Goal: Task Accomplishment & Management: Manage account settings

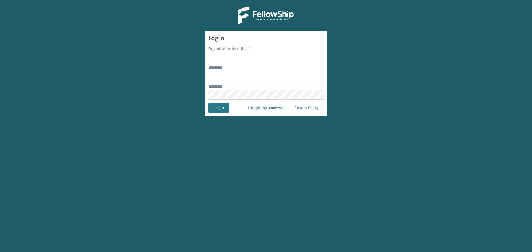
click at [248, 57] on input "Organization Identifier *" at bounding box center [265, 57] width 115 height 10
type input "****"
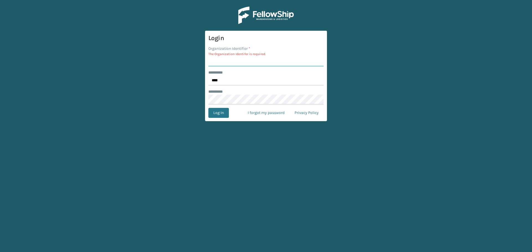
click at [244, 59] on input "Organization Identifier *" at bounding box center [265, 62] width 115 height 10
type input "SleepGeekz"
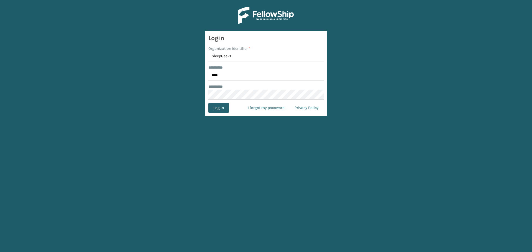
click at [222, 107] on button "Log In" at bounding box center [218, 108] width 20 height 10
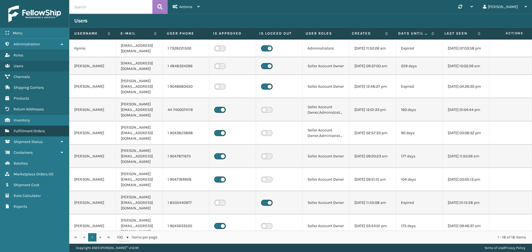
click at [24, 131] on span "Fulfillment Orders" at bounding box center [29, 131] width 31 height 5
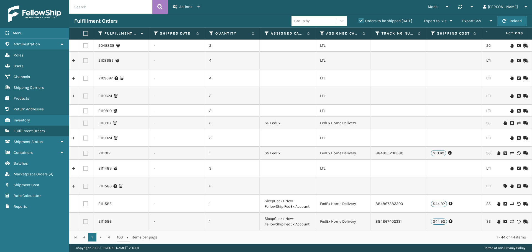
click at [154, 26] on div "Fulfillment Orders Group by Orders to be shipped [DATE] Export to .xls Use ship…" at bounding box center [300, 21] width 463 height 14
click at [178, 35] on label "Shipped Date" at bounding box center [177, 33] width 34 height 5
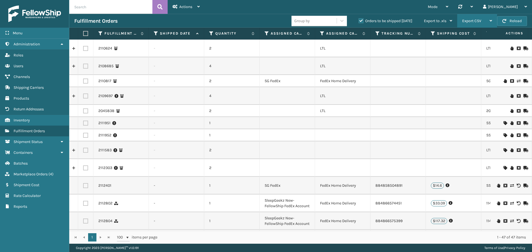
click at [489, 18] on div "Export CSV" at bounding box center [477, 21] width 30 height 14
click at [417, 7] on div "Mode Regular Mode Picking Mode Labeling Mode Palletizing Mode Exit Scan Mode Sy…" at bounding box center [368, 7] width 327 height 14
click at [85, 34] on label at bounding box center [84, 33] width 3 height 5
click at [83, 34] on input "checkbox" at bounding box center [83, 34] width 0 height 4
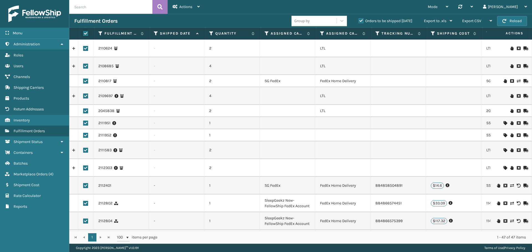
checkbox input "true"
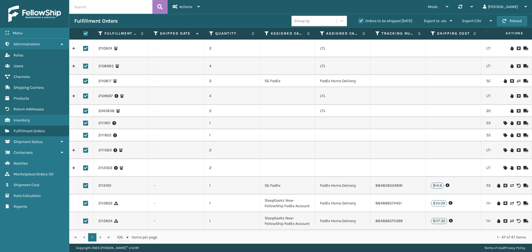
checkbox input "true"
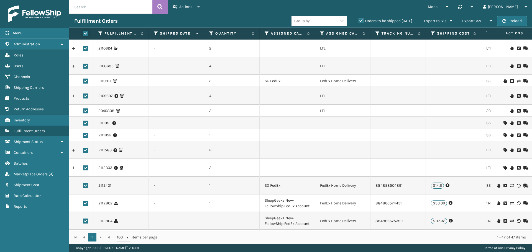
checkbox input "true"
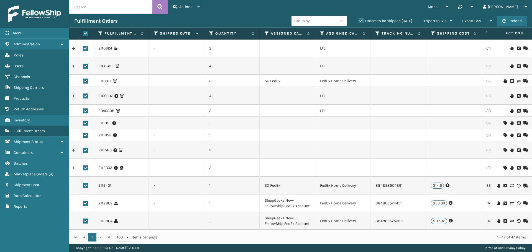
checkbox input "true"
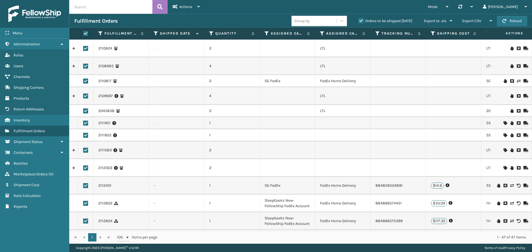
checkbox input "true"
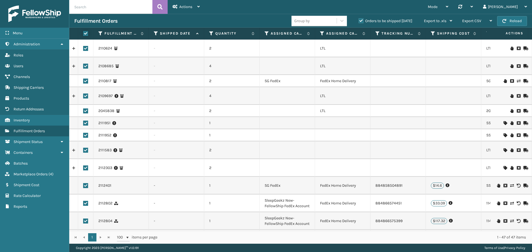
checkbox input "true"
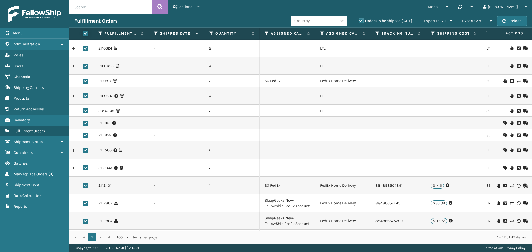
checkbox input "true"
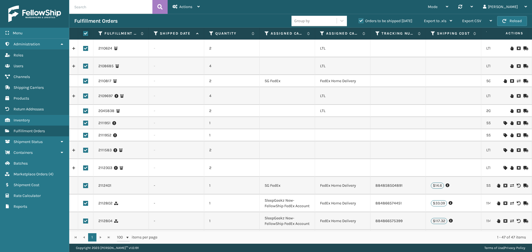
checkbox input "true"
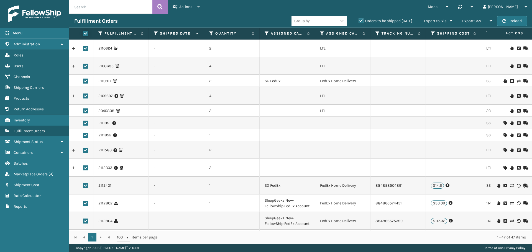
checkbox input "true"
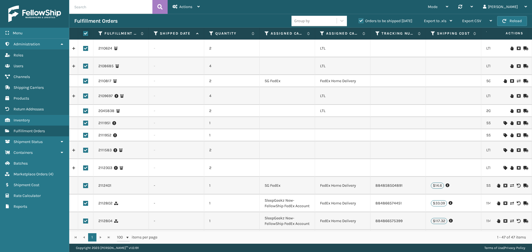
checkbox input "true"
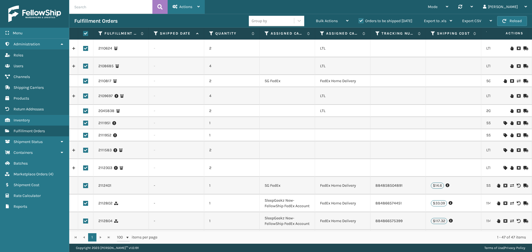
click at [201, 7] on div "Actions Settings Remove All Filters Track Fulfillment Order" at bounding box center [186, 7] width 37 height 14
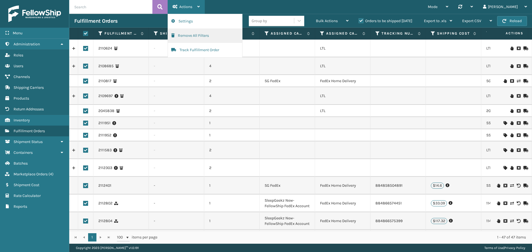
click at [191, 37] on button "Remove All Filters" at bounding box center [205, 36] width 74 height 14
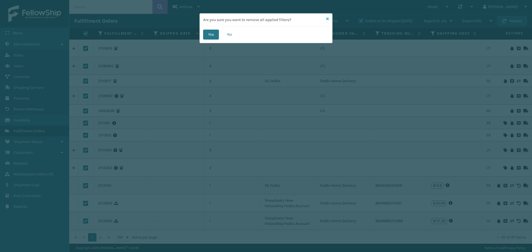
click at [327, 17] on icon at bounding box center [327, 19] width 3 height 4
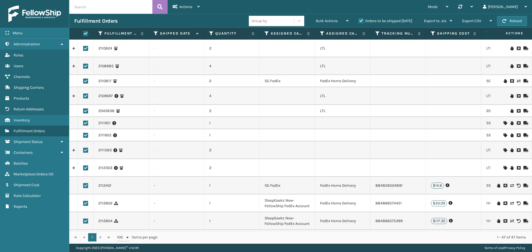
drag, startPoint x: 83, startPoint y: 34, endPoint x: 89, endPoint y: 32, distance: 6.0
click at [84, 34] on label at bounding box center [84, 33] width 3 height 5
click at [83, 34] on input "checkbox" at bounding box center [83, 34] width 0 height 4
checkbox input "false"
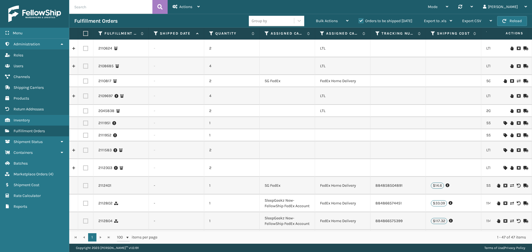
checkbox input "false"
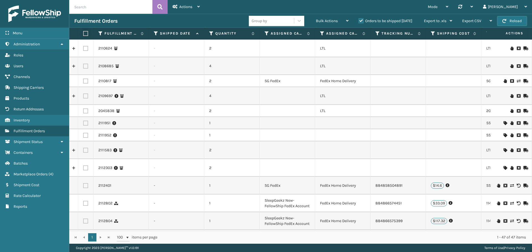
checkbox input "false"
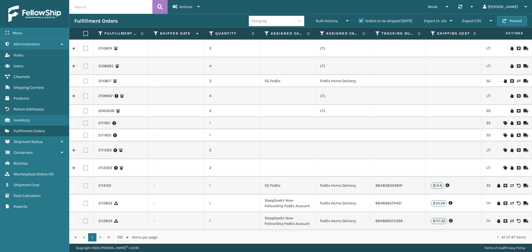
checkbox input "false"
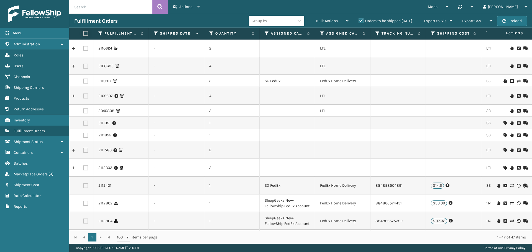
checkbox input "false"
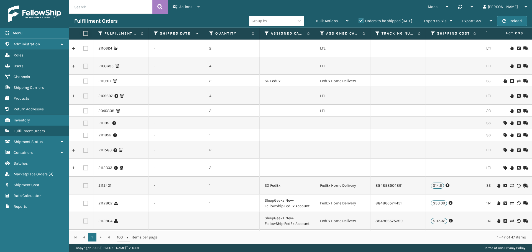
checkbox input "false"
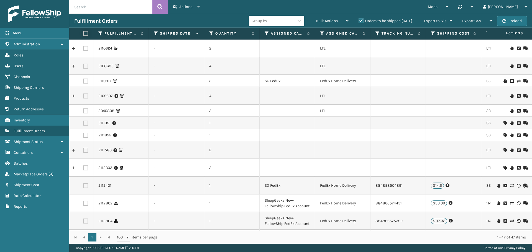
checkbox input "false"
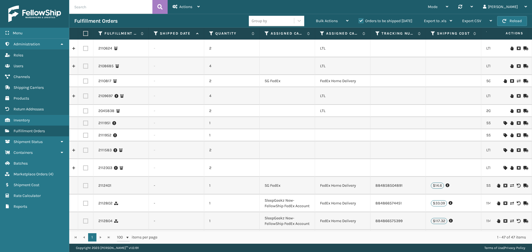
checkbox input "false"
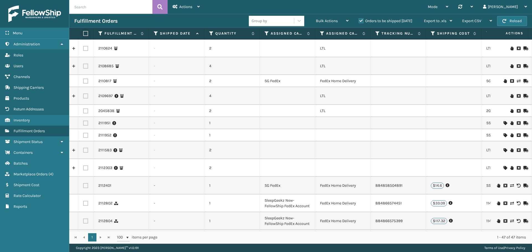
checkbox input "false"
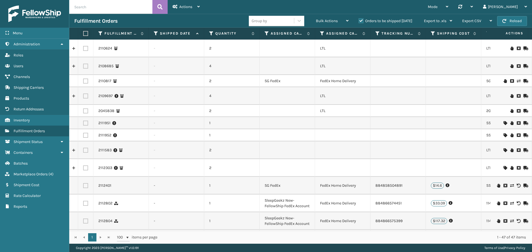
checkbox input "false"
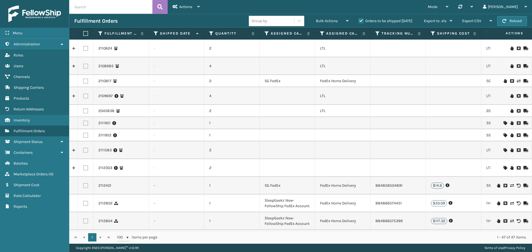
checkbox input "false"
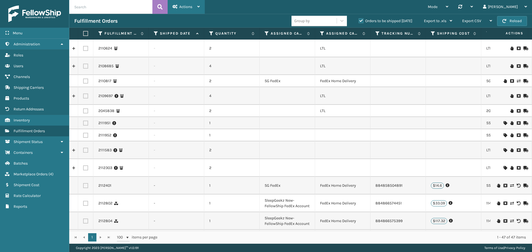
click at [197, 7] on icon at bounding box center [198, 7] width 2 height 4
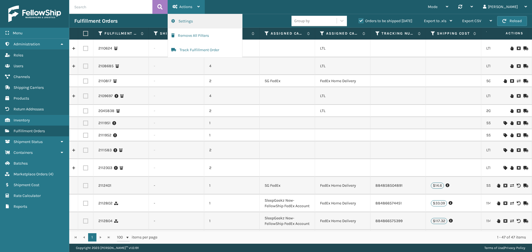
click at [197, 20] on button "Settings" at bounding box center [205, 21] width 74 height 14
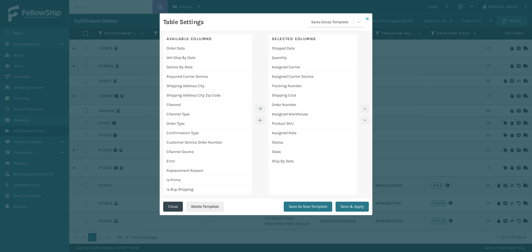
click at [366, 17] on icon at bounding box center [367, 19] width 3 height 4
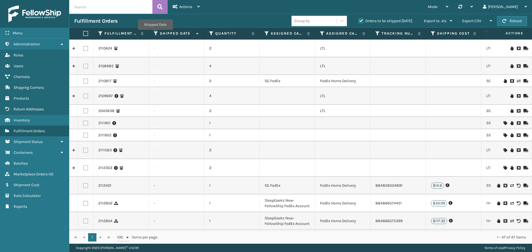
click at [155, 34] on icon at bounding box center [156, 33] width 4 height 5
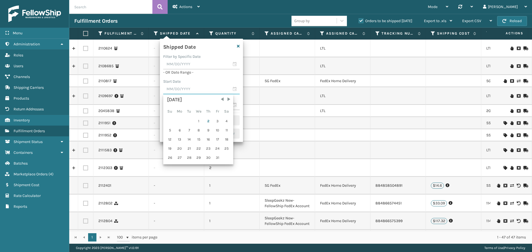
click at [183, 90] on input "text" at bounding box center [201, 89] width 76 height 10
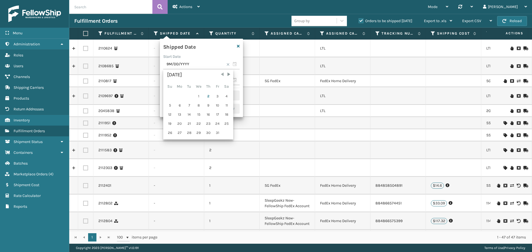
click at [221, 76] on span "Previous Month" at bounding box center [222, 75] width 6 height 6
click at [201, 125] on div "24" at bounding box center [198, 124] width 9 height 8
type input "[DATE]"
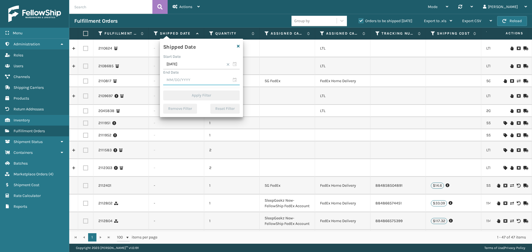
click at [195, 78] on input "text" at bounding box center [201, 80] width 76 height 10
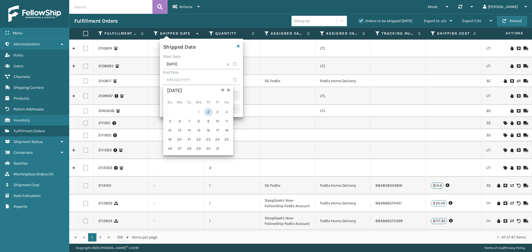
click at [209, 113] on div "2" at bounding box center [208, 112] width 8 height 8
type input "[DATE]"
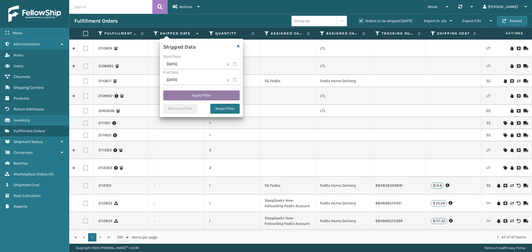
click at [210, 94] on button "Apply Filter" at bounding box center [201, 96] width 76 height 10
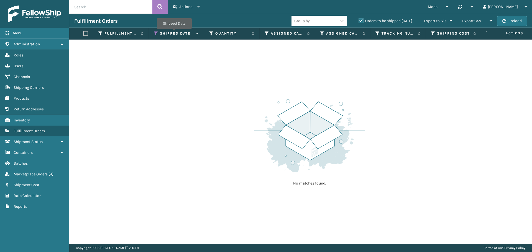
click at [174, 33] on label "Shipped Date" at bounding box center [177, 33] width 34 height 5
click at [156, 32] on icon at bounding box center [156, 33] width 4 height 5
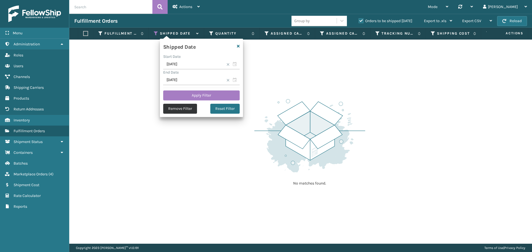
click at [186, 109] on button "Remove Filter" at bounding box center [180, 109] width 34 height 10
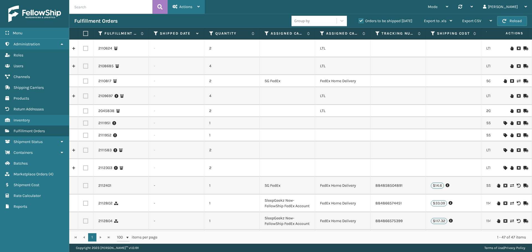
click at [194, 6] on div "Actions" at bounding box center [186, 7] width 27 height 14
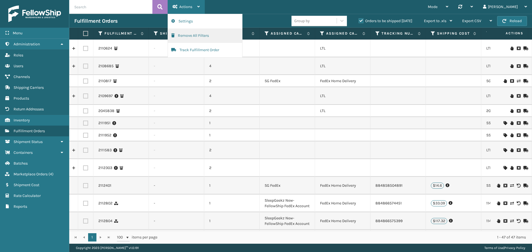
click at [195, 35] on button "Remove All Filters" at bounding box center [205, 36] width 74 height 14
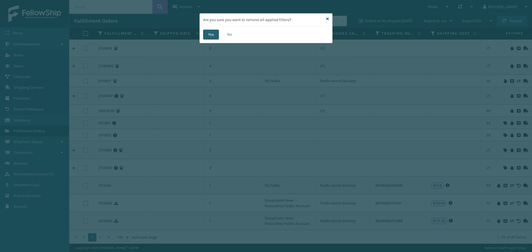
click at [210, 37] on button "Yes" at bounding box center [211, 35] width 16 height 10
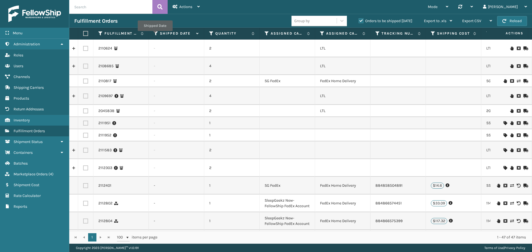
click at [155, 35] on icon at bounding box center [156, 33] width 4 height 5
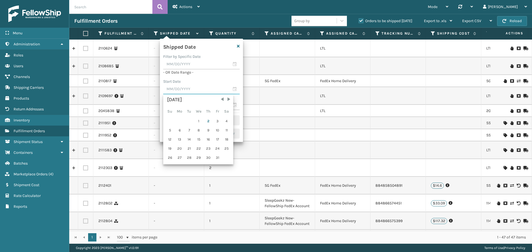
click at [189, 88] on input "text" at bounding box center [201, 89] width 76 height 10
click at [220, 99] on span "Previous Month" at bounding box center [222, 100] width 6 height 6
click at [200, 148] on div "24" at bounding box center [198, 149] width 9 height 8
type input "[DATE]"
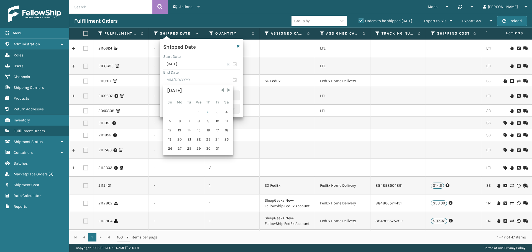
click at [233, 80] on input "text" at bounding box center [201, 80] width 76 height 10
click at [209, 115] on div "2" at bounding box center [208, 112] width 8 height 8
type input "[DATE]"
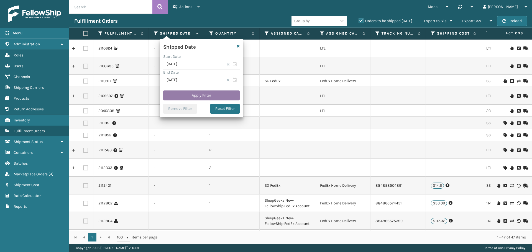
click at [218, 98] on button "Apply Filter" at bounding box center [201, 96] width 76 height 10
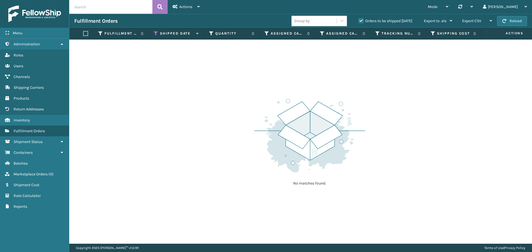
click at [366, 21] on label "Orders to be shipped [DATE]" at bounding box center [385, 21] width 54 height 5
click at [359, 21] on input "Orders to be shipped [DATE]" at bounding box center [358, 20] width 0 height 4
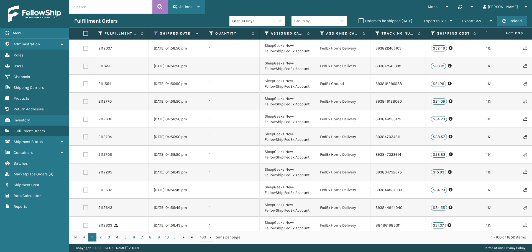
click at [197, 10] on div "Actions" at bounding box center [186, 7] width 27 height 14
click at [258, 1] on div "Mode Regular Mode Picking Mode Labeling Mode Palletizing Mode Exit Scan Mode Sy…" at bounding box center [368, 7] width 327 height 14
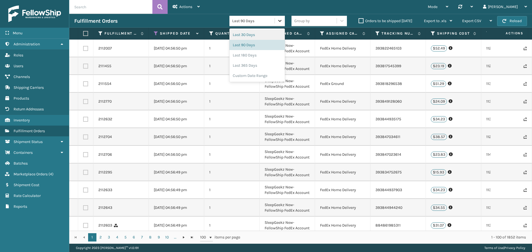
click at [277, 22] on icon at bounding box center [280, 21] width 6 height 6
click at [212, 12] on div "Mode Regular Mode Picking Mode Labeling Mode Palletizing Mode Exit Scan Mode Sy…" at bounding box center [368, 7] width 327 height 14
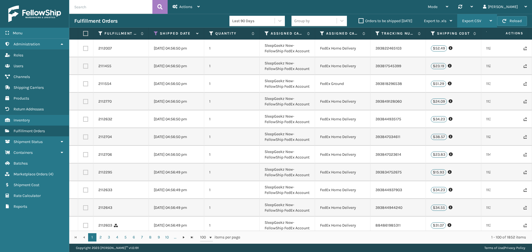
click at [483, 22] on div "Export CSV" at bounding box center [477, 21] width 30 height 14
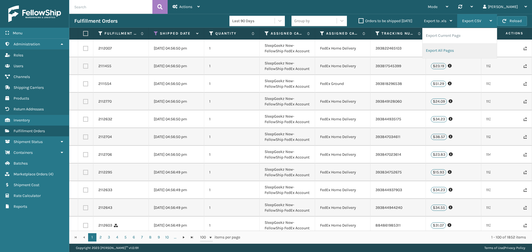
click at [457, 52] on li "Export All Pages" at bounding box center [459, 50] width 74 height 15
